Goal: Task Accomplishment & Management: Manage account settings

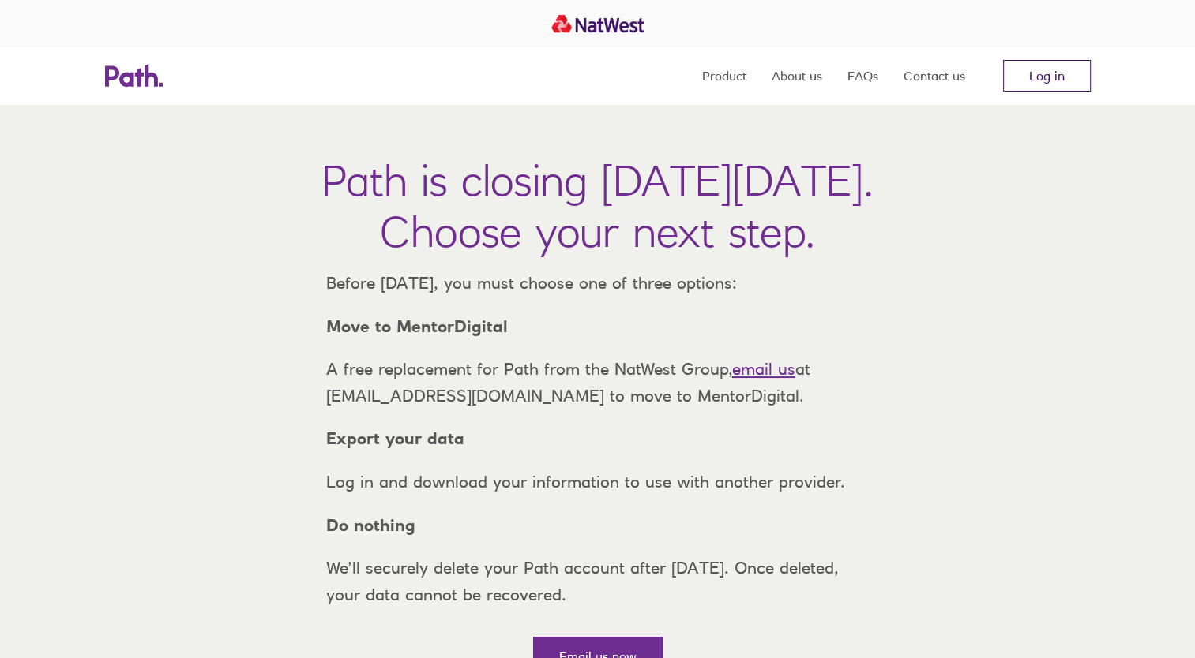
click at [1037, 83] on link "Log in" at bounding box center [1047, 76] width 88 height 32
click at [1044, 85] on link "Log in" at bounding box center [1047, 76] width 88 height 32
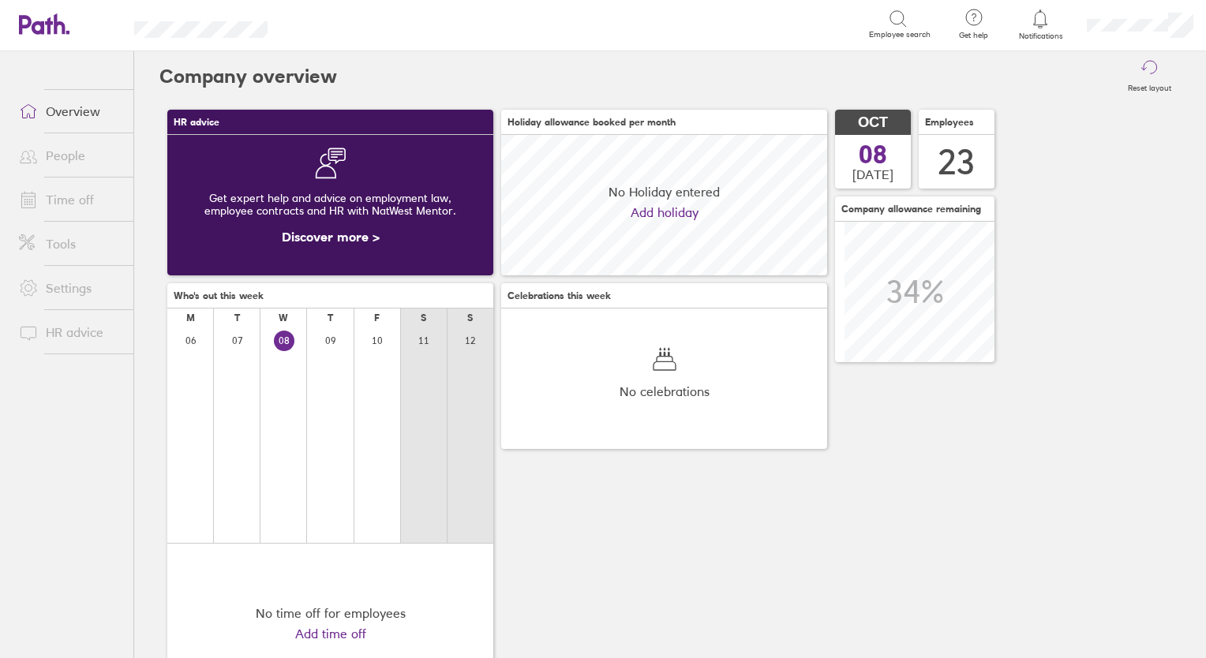
scroll to position [140, 326]
click at [62, 153] on link "People" at bounding box center [69, 156] width 127 height 32
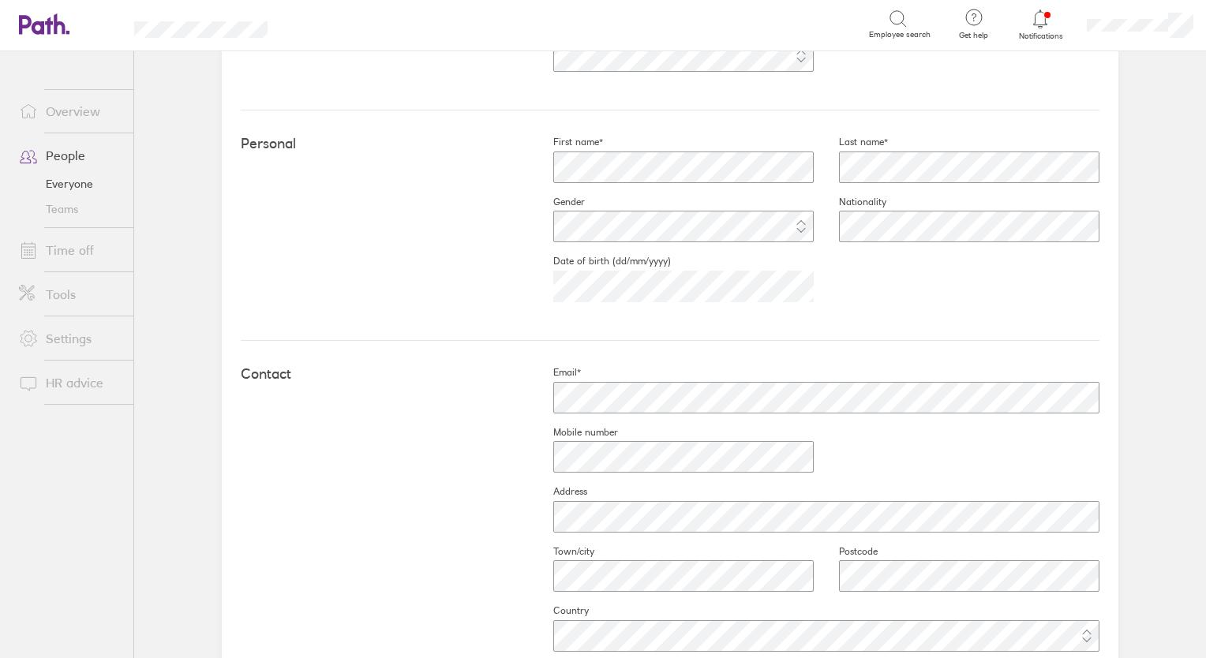
scroll to position [403, 0]
click at [1180, 398] on main "Book holiday Personal info Documents Settings Time off Upload image Choose file…" at bounding box center [670, 354] width 1072 height 607
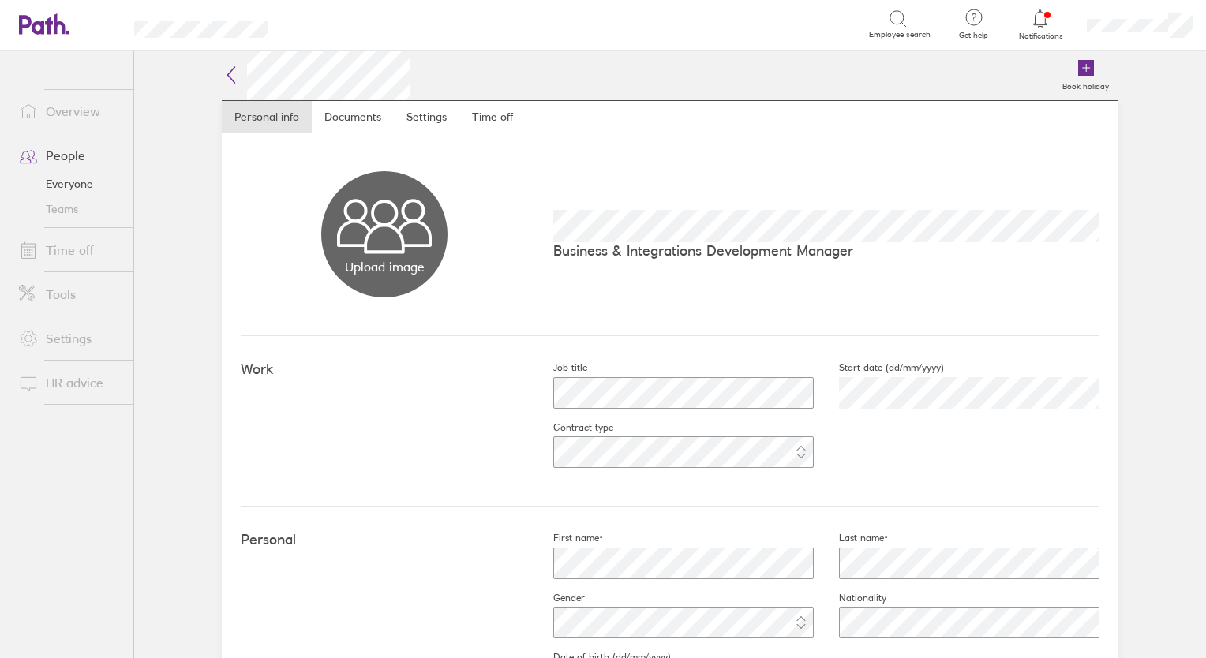
scroll to position [3, 0]
click at [332, 120] on link "Documents" at bounding box center [353, 115] width 82 height 32
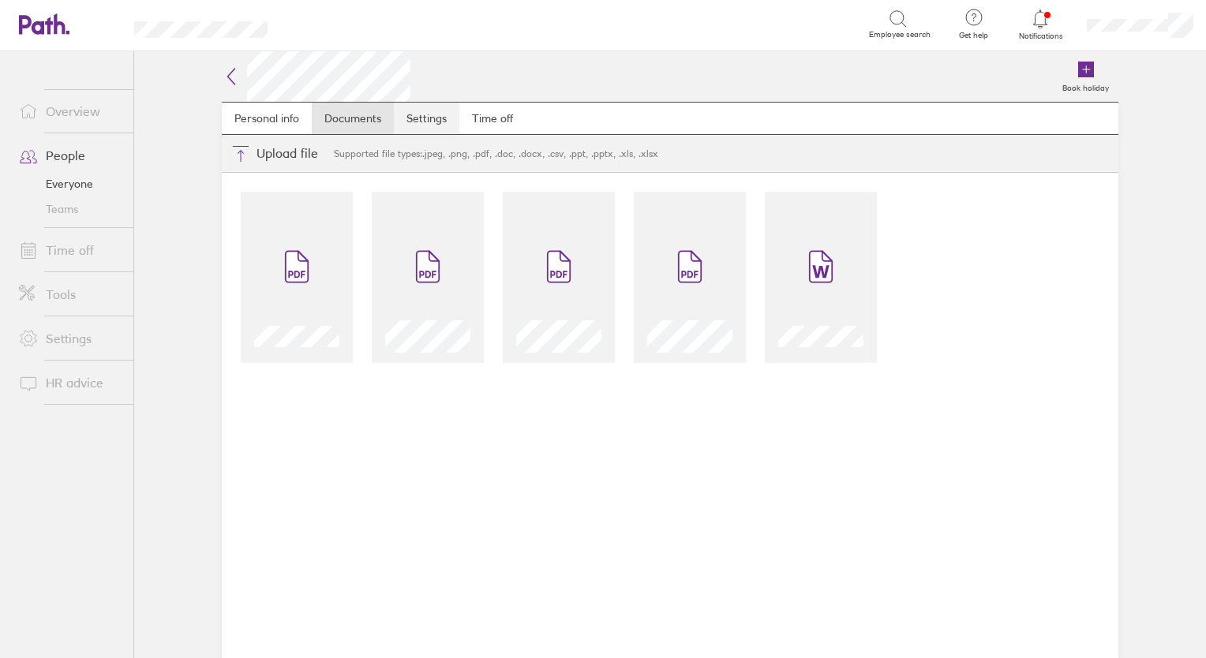
click at [423, 120] on link "Settings" at bounding box center [427, 119] width 66 height 32
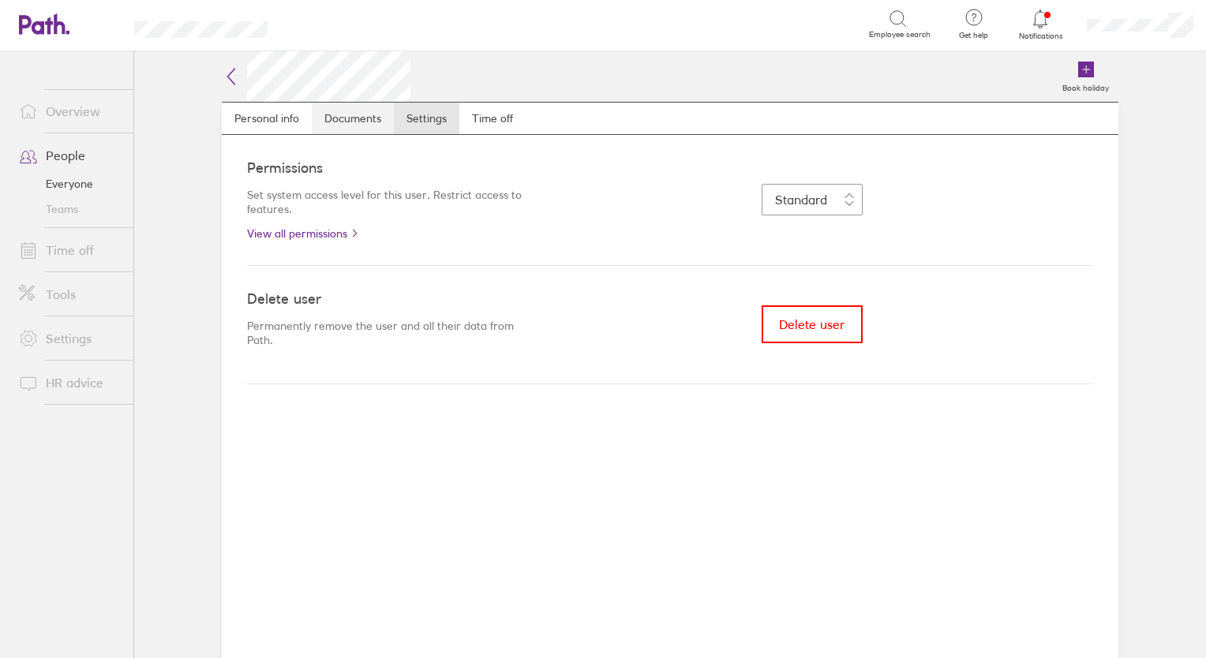
click at [358, 125] on link "Documents" at bounding box center [353, 119] width 82 height 32
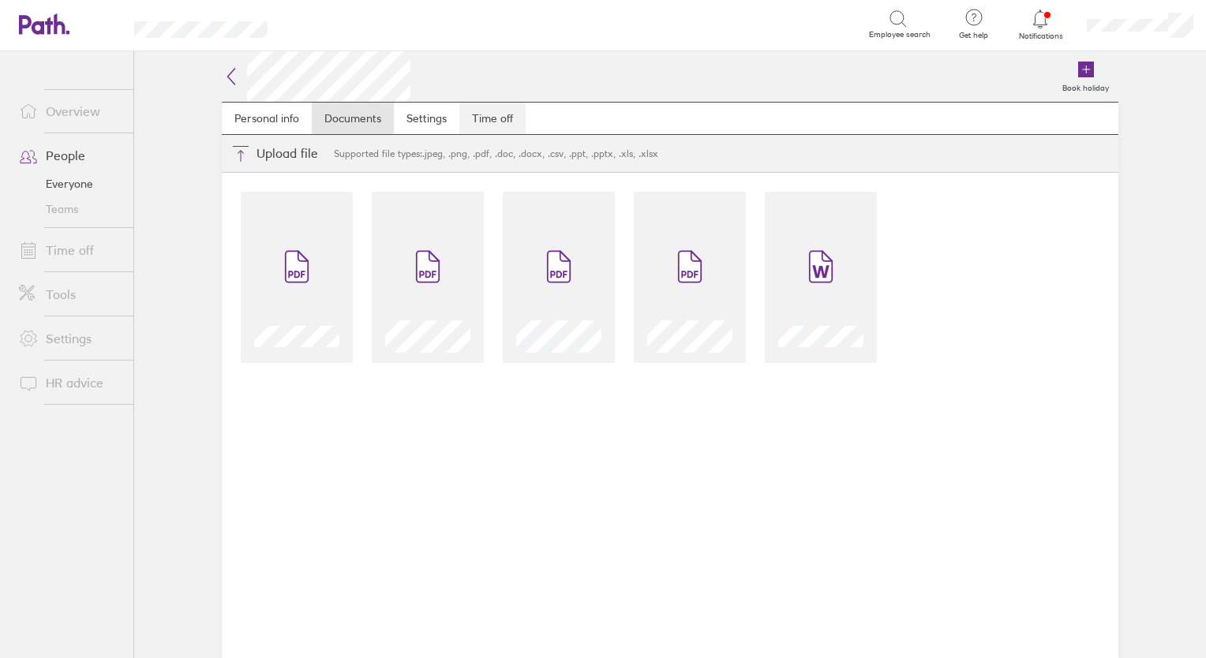
click at [494, 116] on link "Time off" at bounding box center [492, 119] width 66 height 32
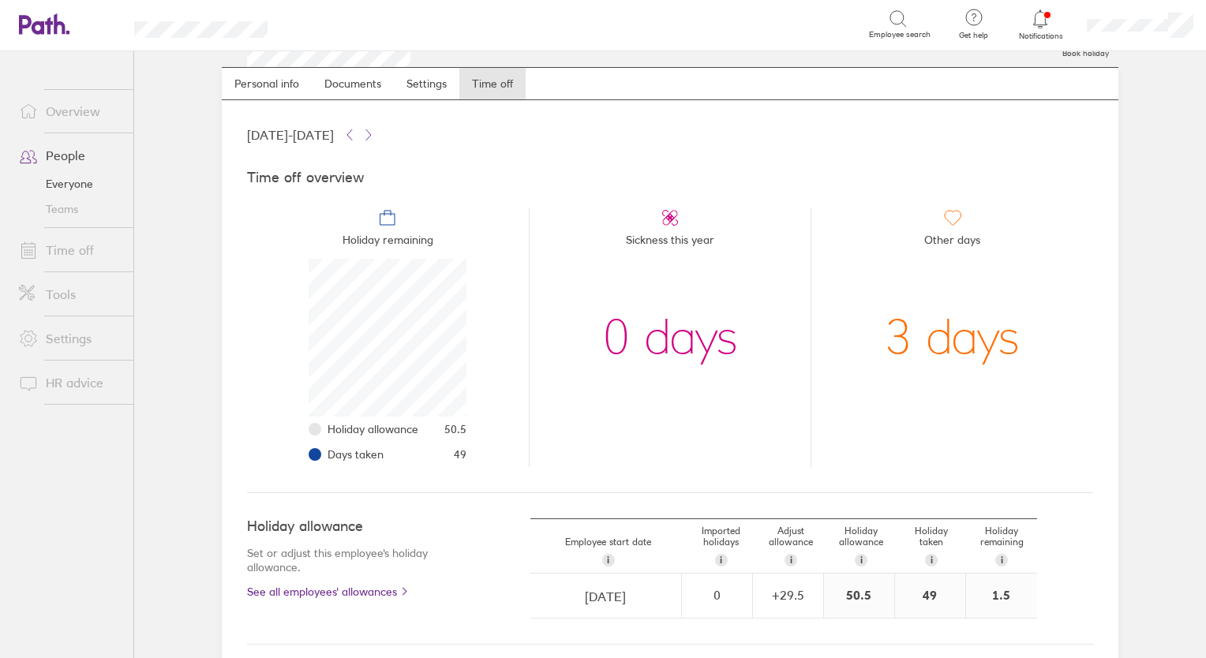
scroll to position [34, 0]
click at [62, 163] on link "People" at bounding box center [69, 156] width 127 height 32
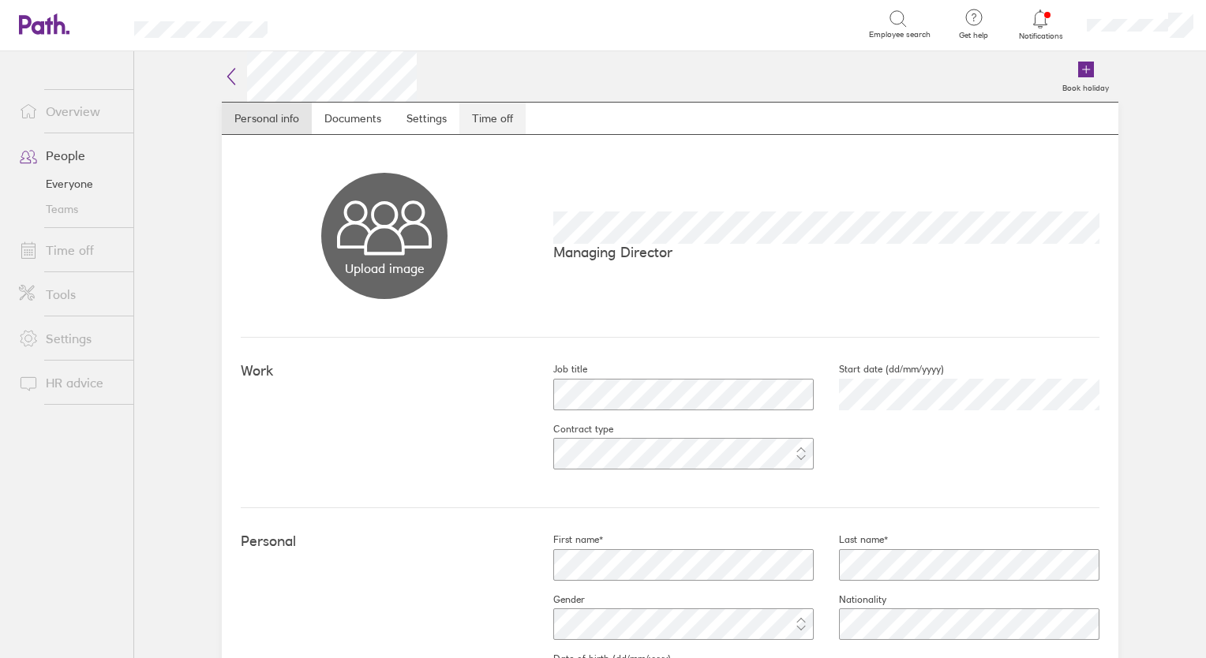
click at [479, 117] on link "Time off" at bounding box center [492, 119] width 66 height 32
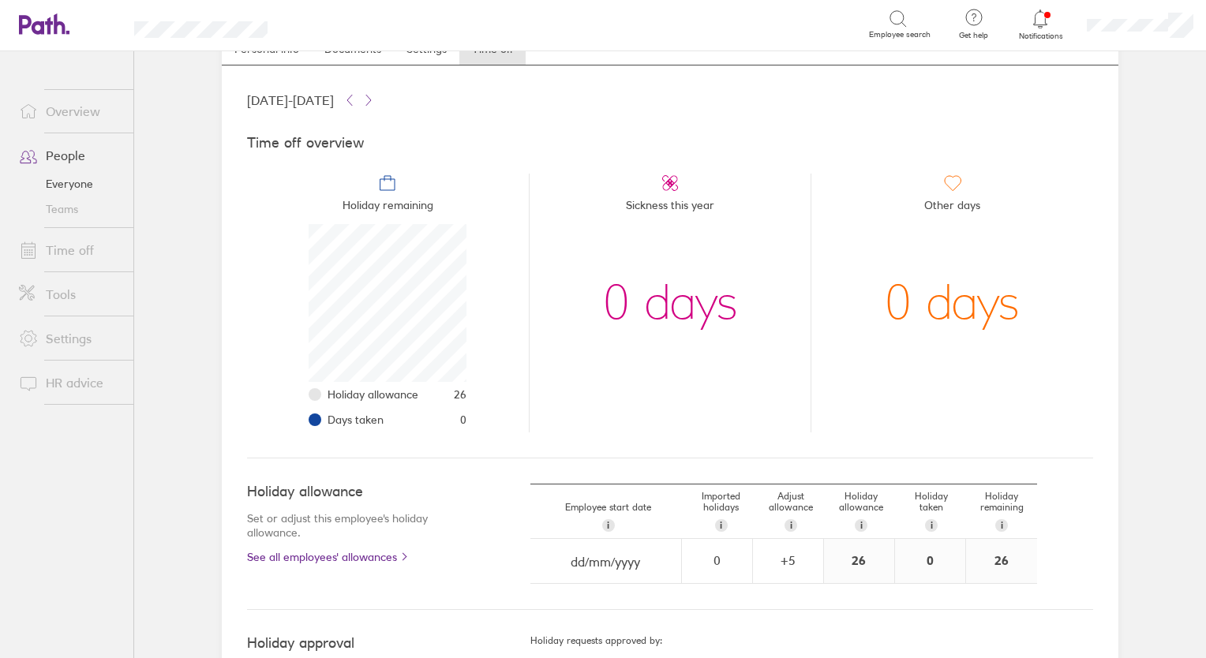
scroll to position [66, 0]
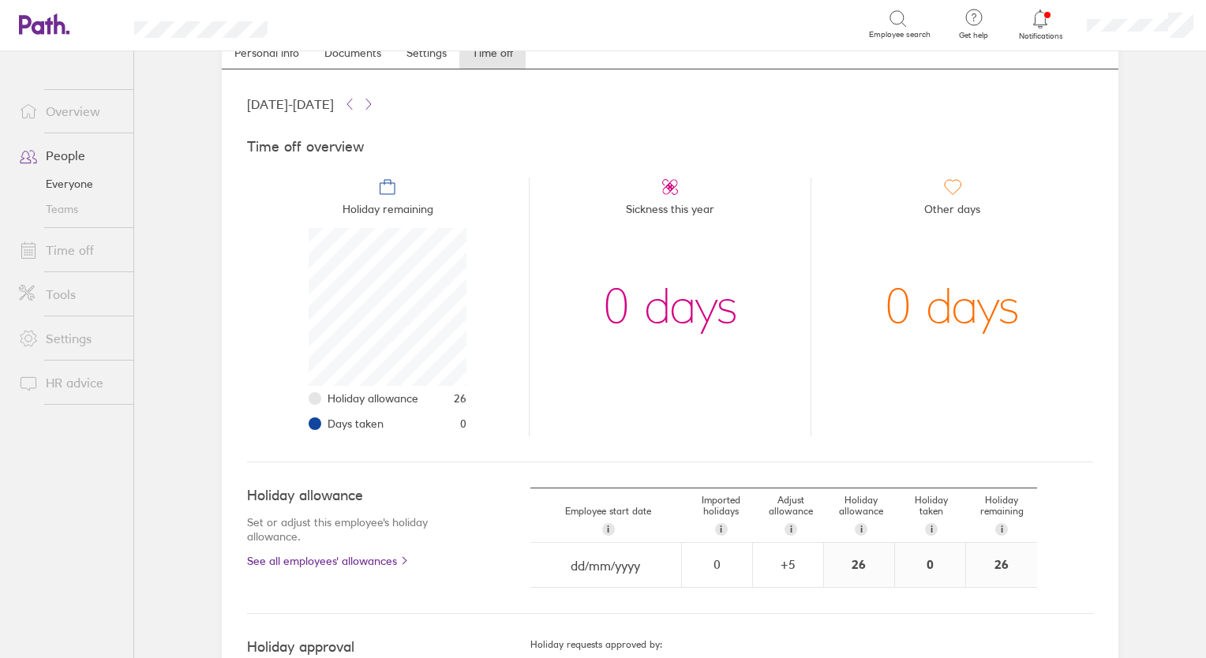
click at [72, 156] on link "People" at bounding box center [69, 156] width 127 height 32
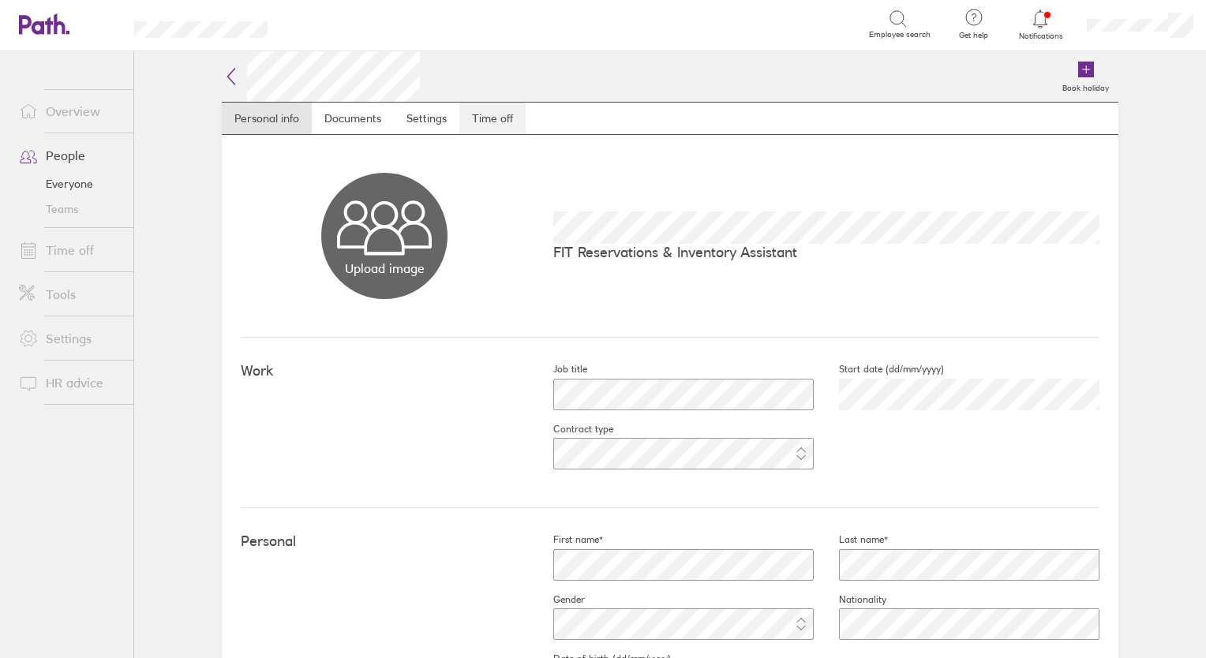
click at [501, 128] on link "Time off" at bounding box center [492, 119] width 66 height 32
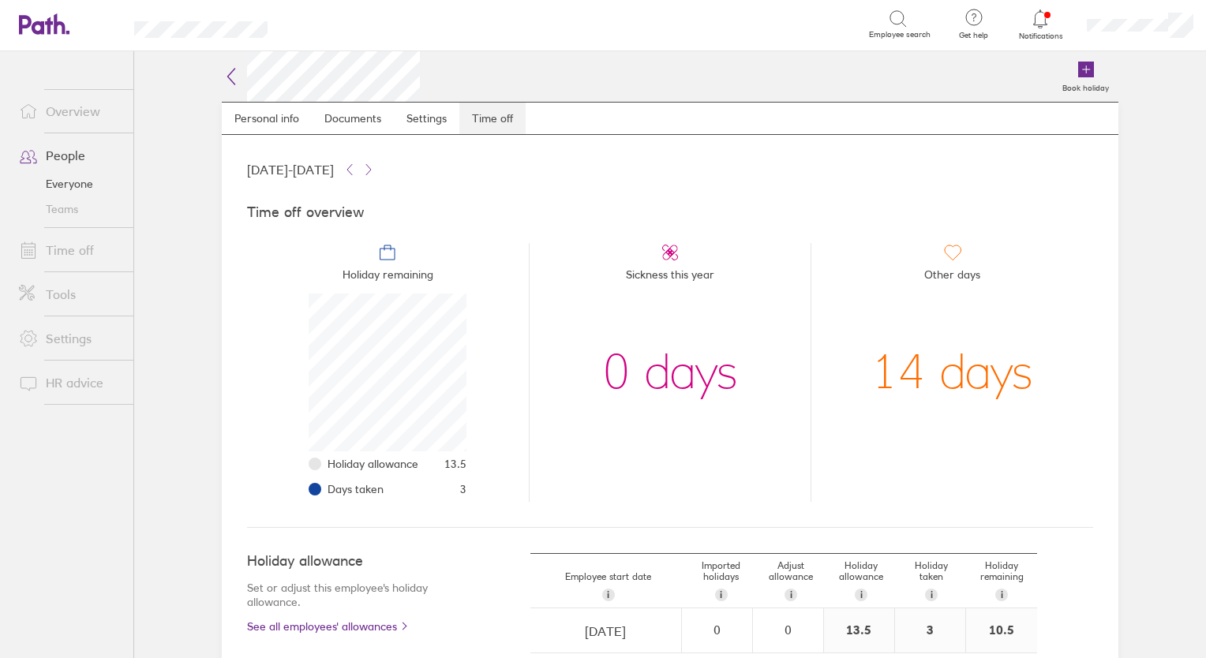
scroll to position [158, 158]
click at [66, 147] on link "People" at bounding box center [69, 156] width 127 height 32
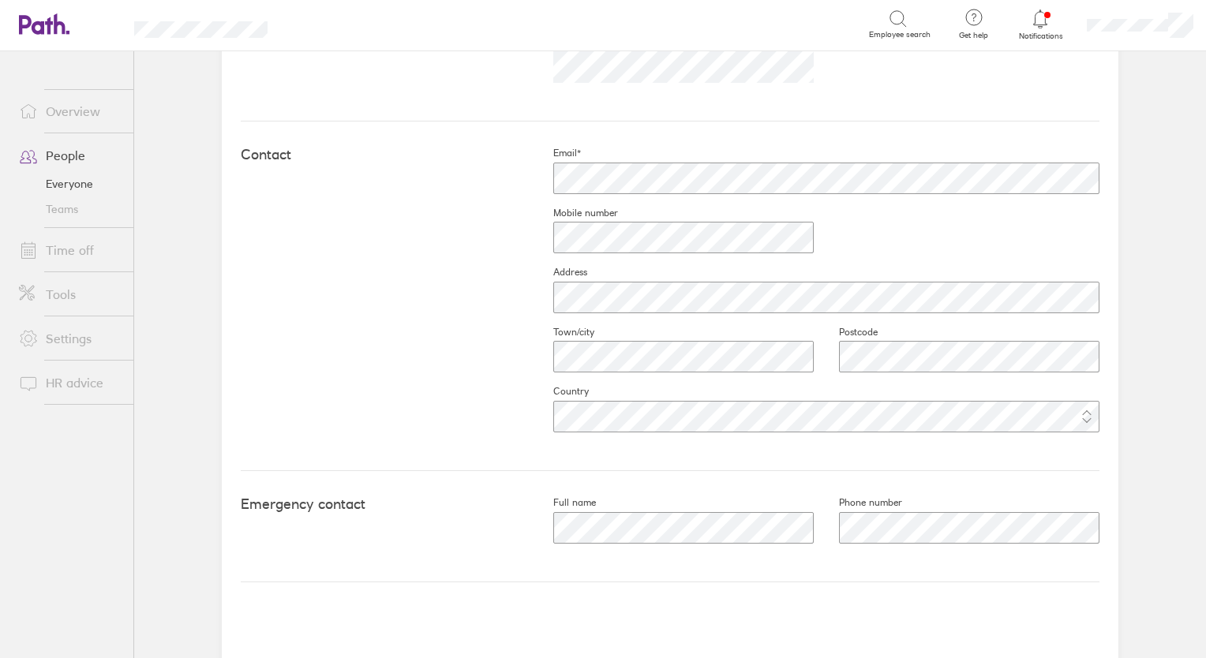
scroll to position [635, 0]
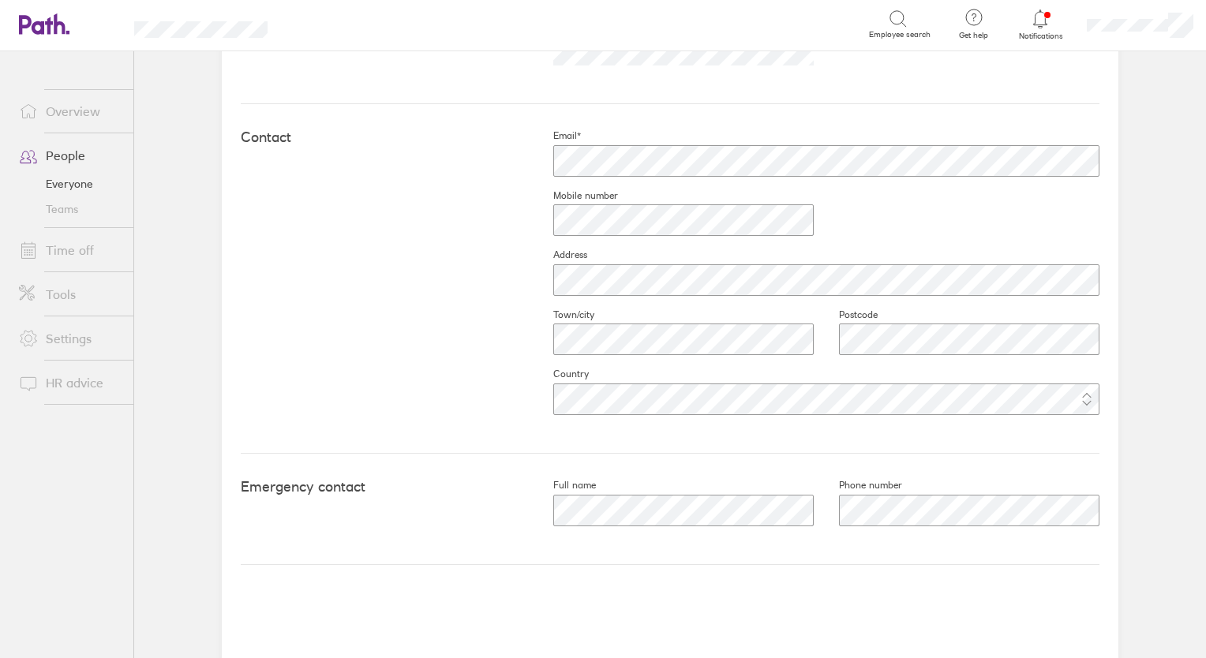
click at [60, 163] on link "People" at bounding box center [69, 156] width 127 height 32
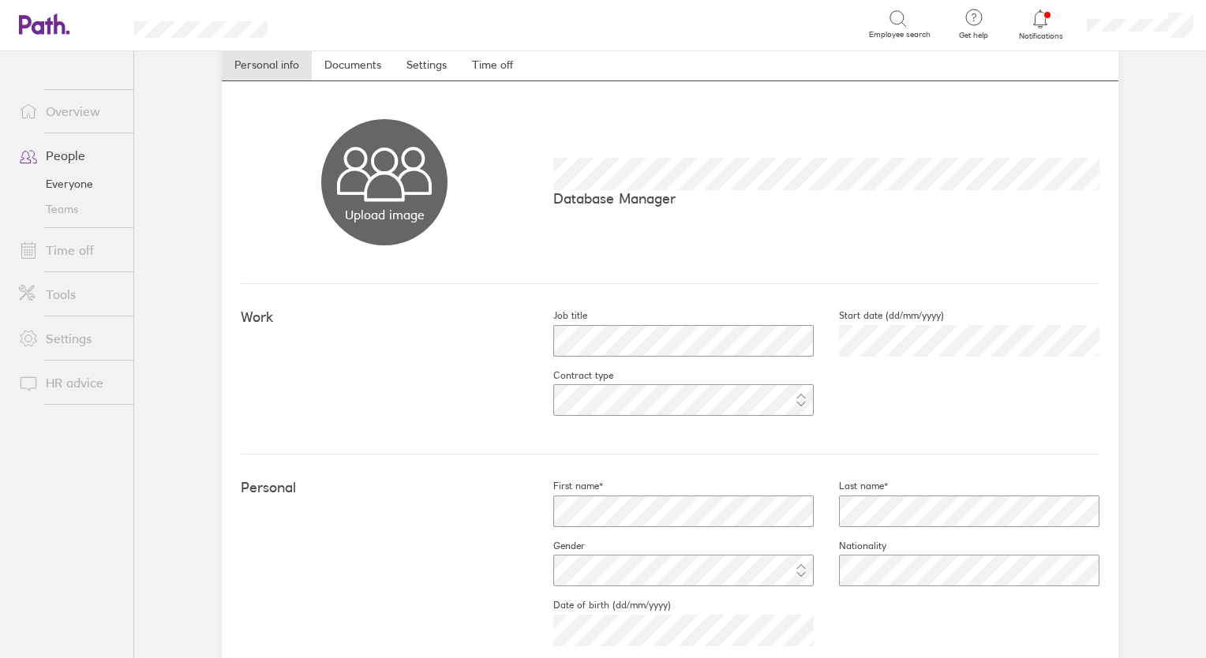
scroll to position [51, 0]
click at [490, 77] on link "Time off" at bounding box center [492, 67] width 66 height 32
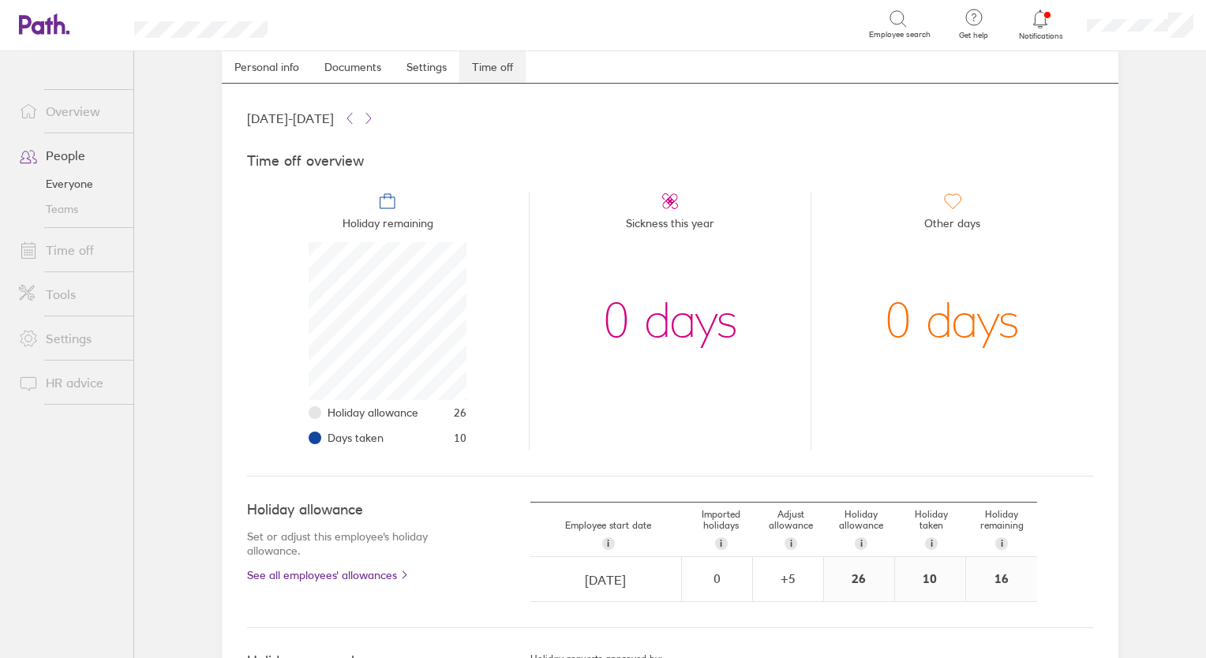
scroll to position [158, 158]
click at [66, 163] on link "People" at bounding box center [69, 156] width 127 height 32
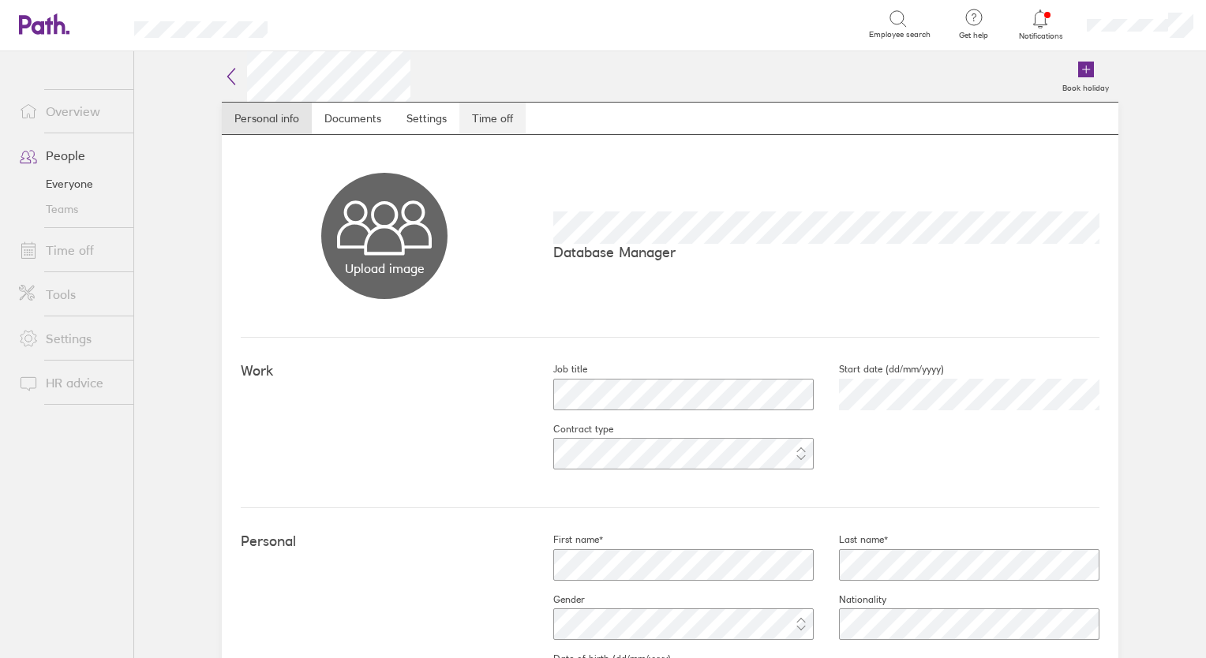
click at [476, 122] on link "Time off" at bounding box center [492, 119] width 66 height 32
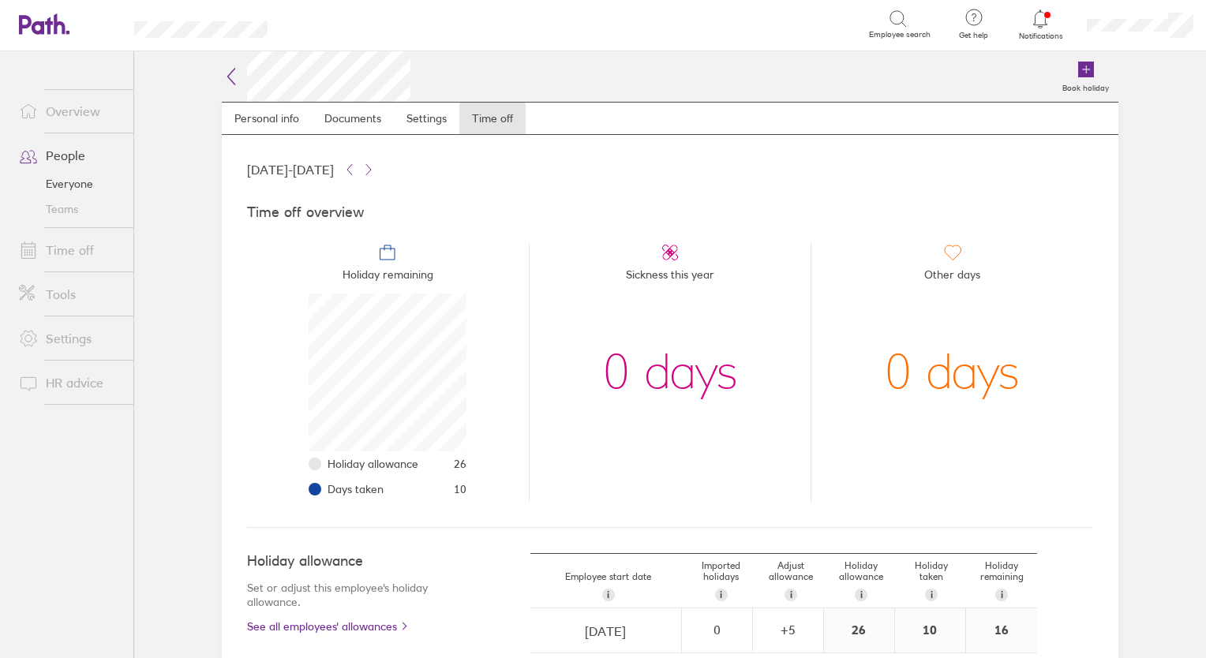
click at [58, 152] on link "People" at bounding box center [69, 156] width 127 height 32
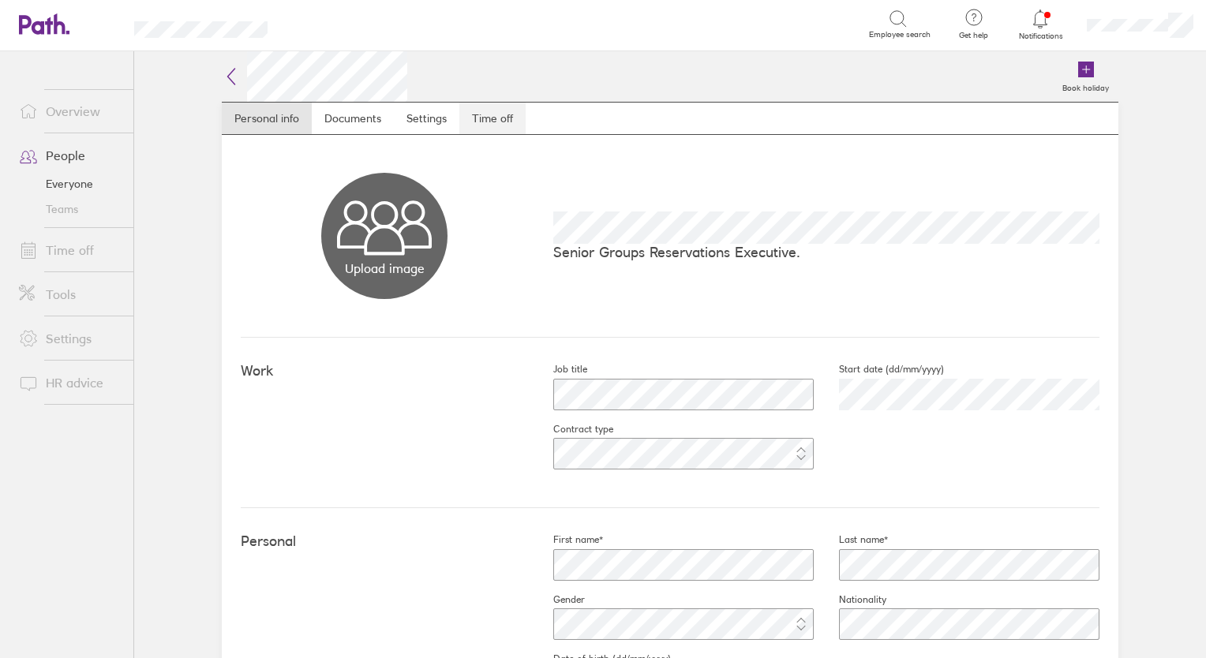
click at [501, 123] on link "Time off" at bounding box center [492, 119] width 66 height 32
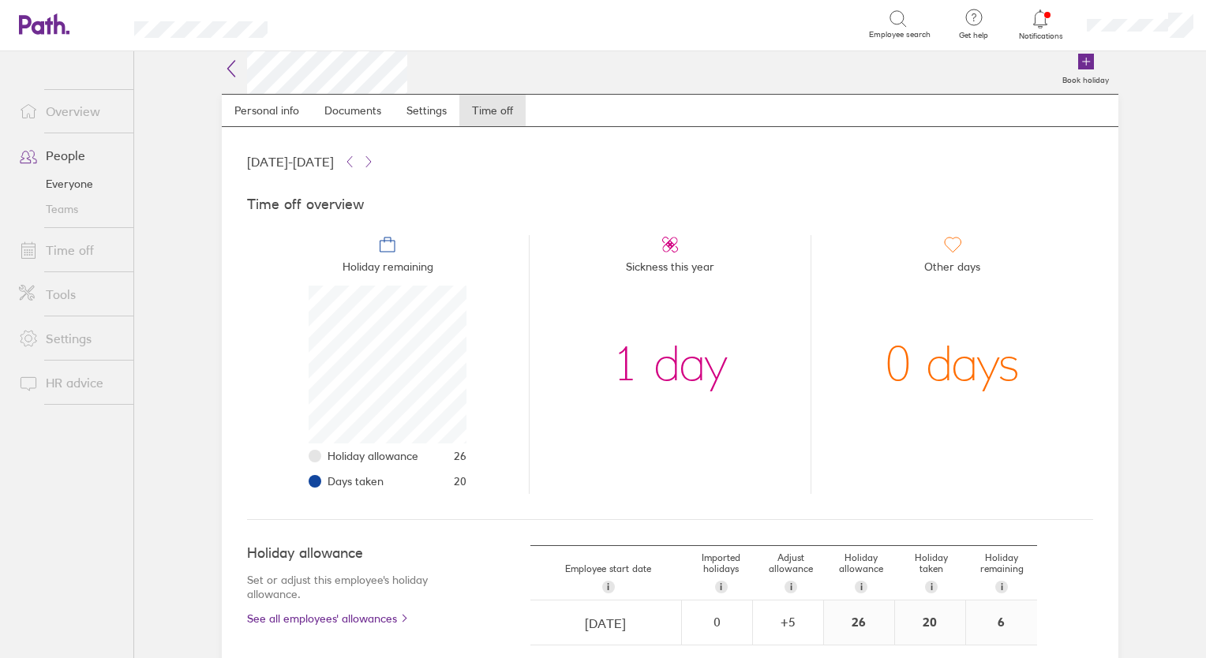
scroll to position [9, 0]
click at [66, 156] on link "People" at bounding box center [69, 156] width 127 height 32
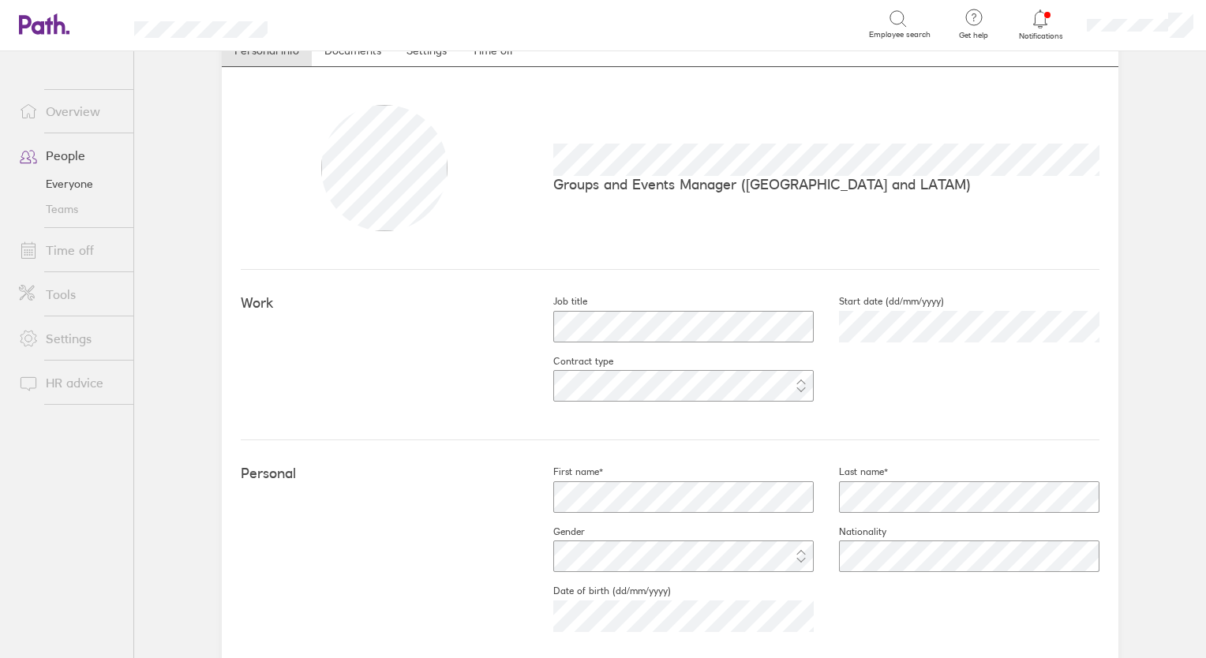
scroll to position [65, 0]
click at [63, 159] on link "People" at bounding box center [69, 156] width 127 height 32
